Goal: Communication & Community: Answer question/provide support

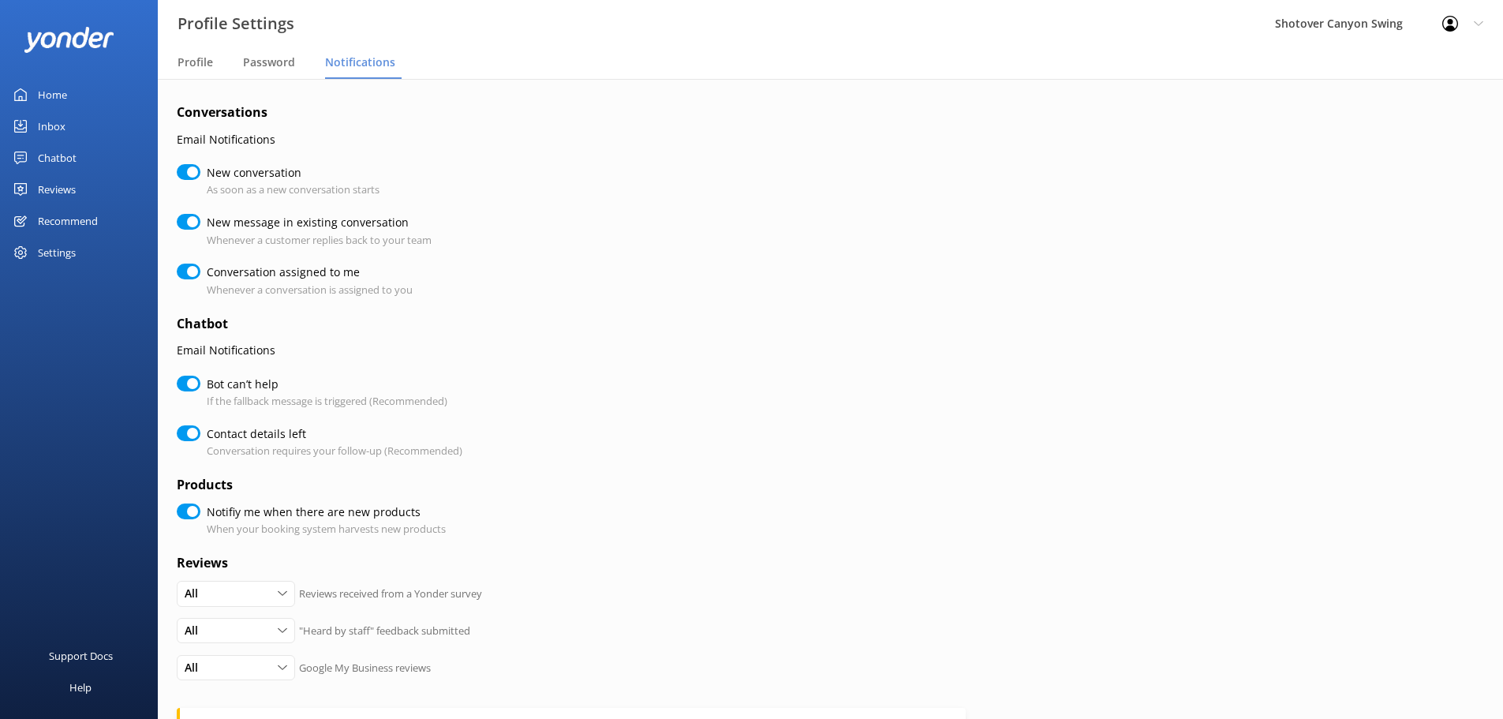
click at [124, 122] on link "Inbox" at bounding box center [79, 126] width 158 height 32
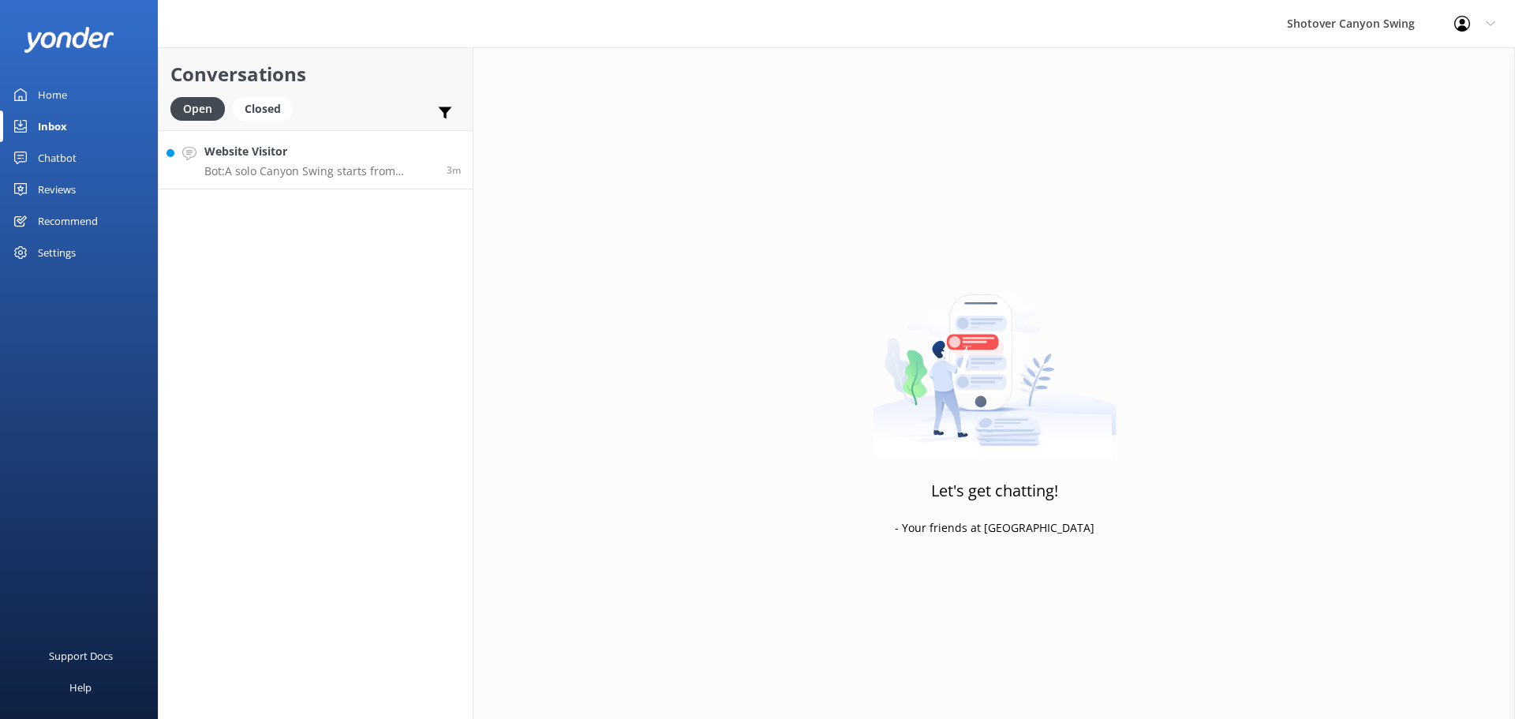
click at [234, 156] on h4 "Website Visitor" at bounding box center [319, 151] width 230 height 17
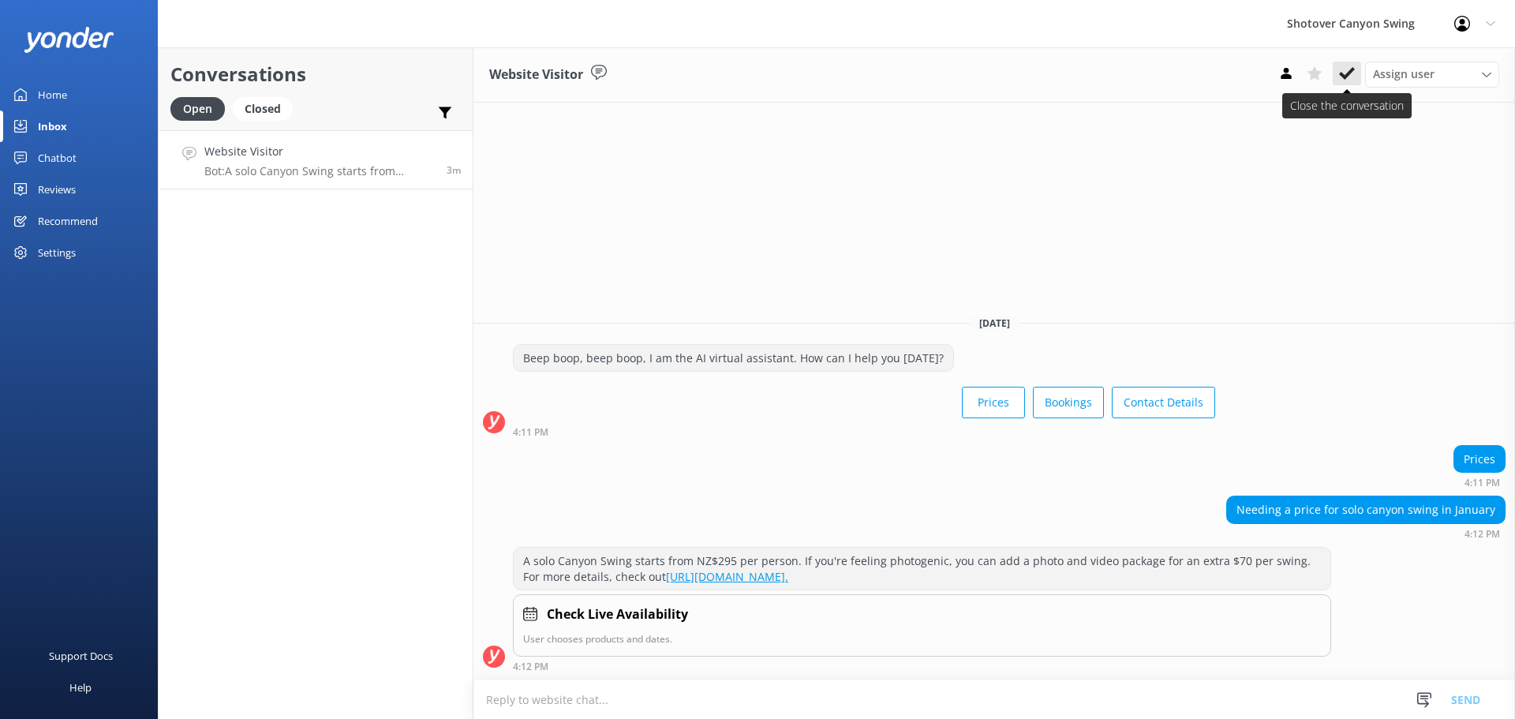
click at [1342, 77] on use at bounding box center [1347, 73] width 16 height 13
